Goal: Navigation & Orientation: Find specific page/section

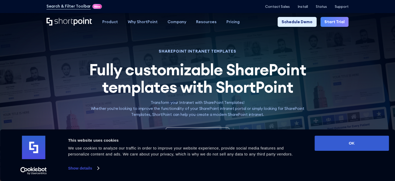
click at [362, 135] on div "Consent Details [#IABV2SETTINGS#] About This website uses cookies We use cookie…" at bounding box center [197, 154] width 395 height 51
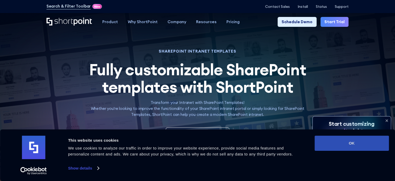
click at [363, 139] on button "OK" at bounding box center [352, 142] width 74 height 15
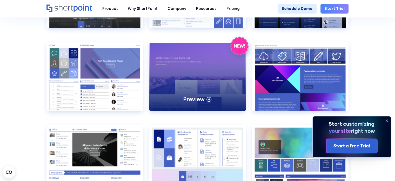
scroll to position [494, 0]
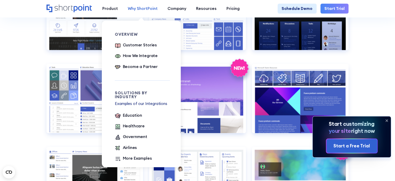
click at [152, 8] on div "Why ShortPoint" at bounding box center [143, 9] width 30 height 6
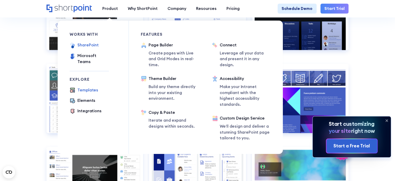
click at [84, 47] on div "SharePoint" at bounding box center [87, 45] width 21 height 6
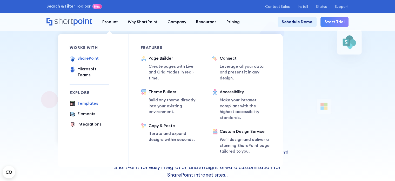
click at [89, 100] on div "Templates" at bounding box center [87, 103] width 21 height 6
